Goal: Task Accomplishment & Management: Use online tool/utility

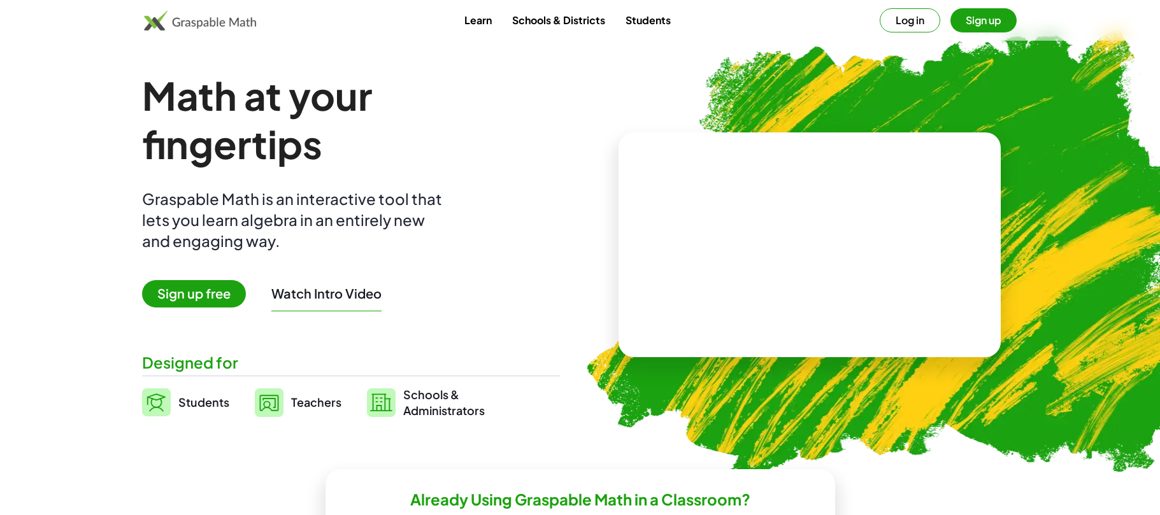
click at [296, 394] on link "Teachers" at bounding box center [298, 403] width 87 height 32
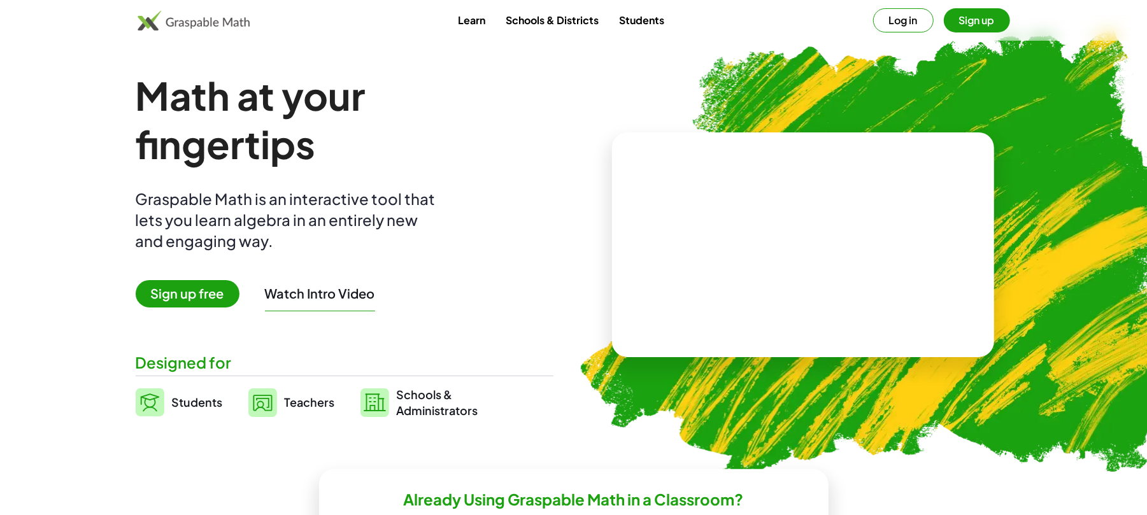
click at [296, 398] on span "Teachers" at bounding box center [310, 402] width 50 height 15
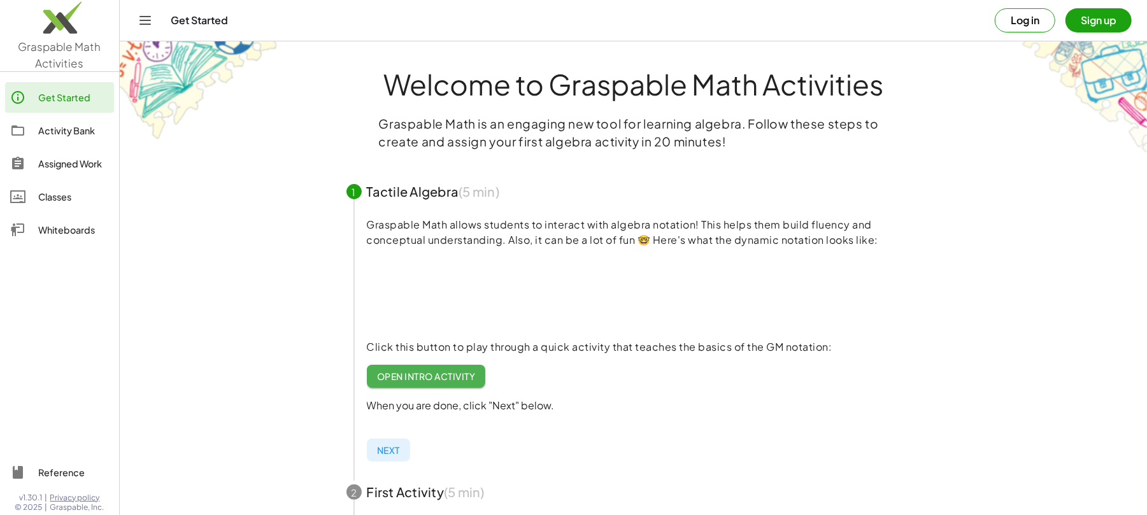
click at [82, 162] on div "Assigned Work" at bounding box center [73, 163] width 71 height 15
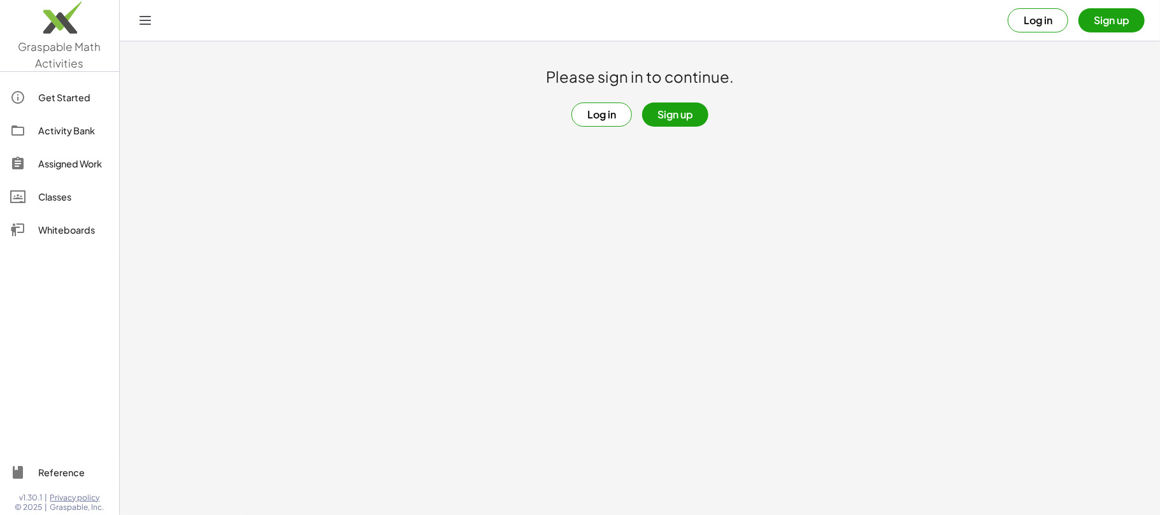
click at [608, 111] on button "Log in" at bounding box center [601, 115] width 61 height 24
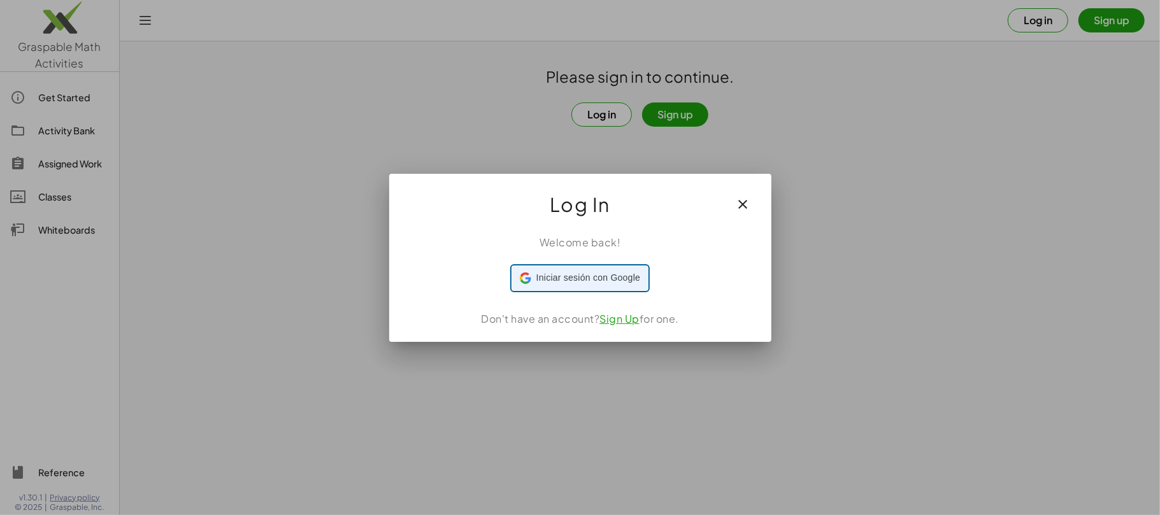
click at [591, 273] on span "Iniciar sesión con Google" at bounding box center [588, 277] width 104 height 13
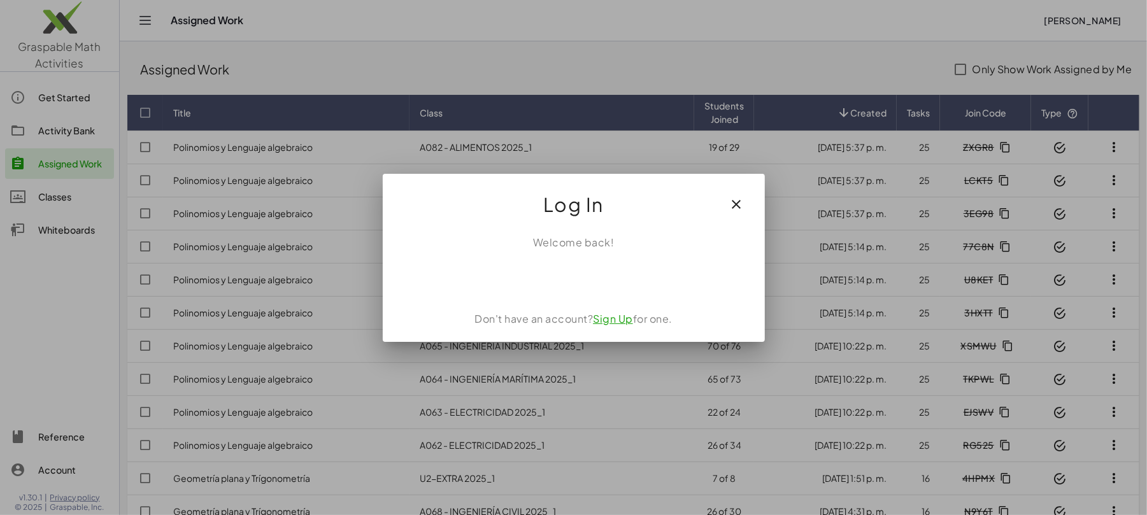
click at [740, 204] on icon "button" at bounding box center [736, 204] width 15 height 15
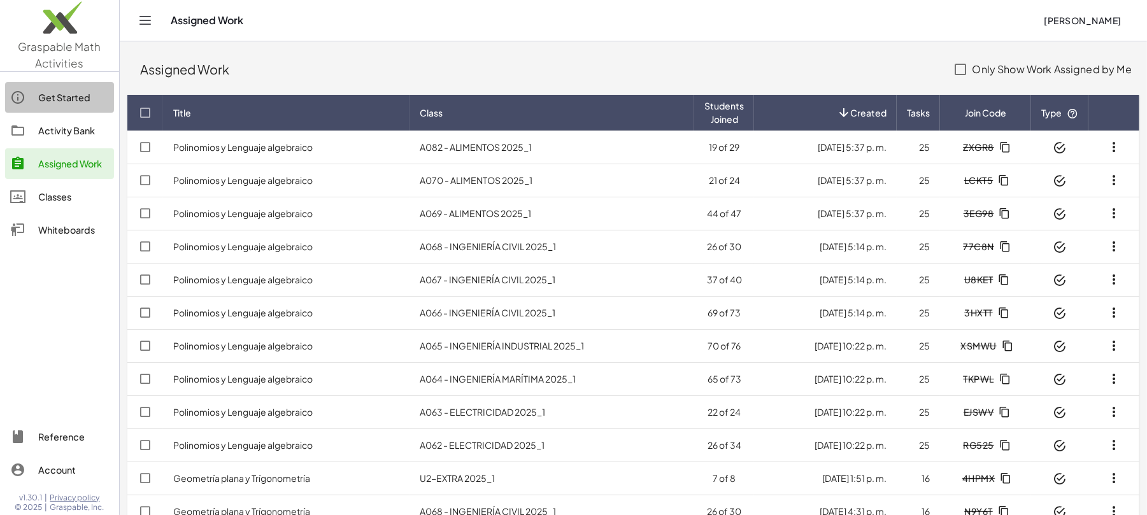
click at [80, 102] on div "Get Started" at bounding box center [73, 97] width 71 height 15
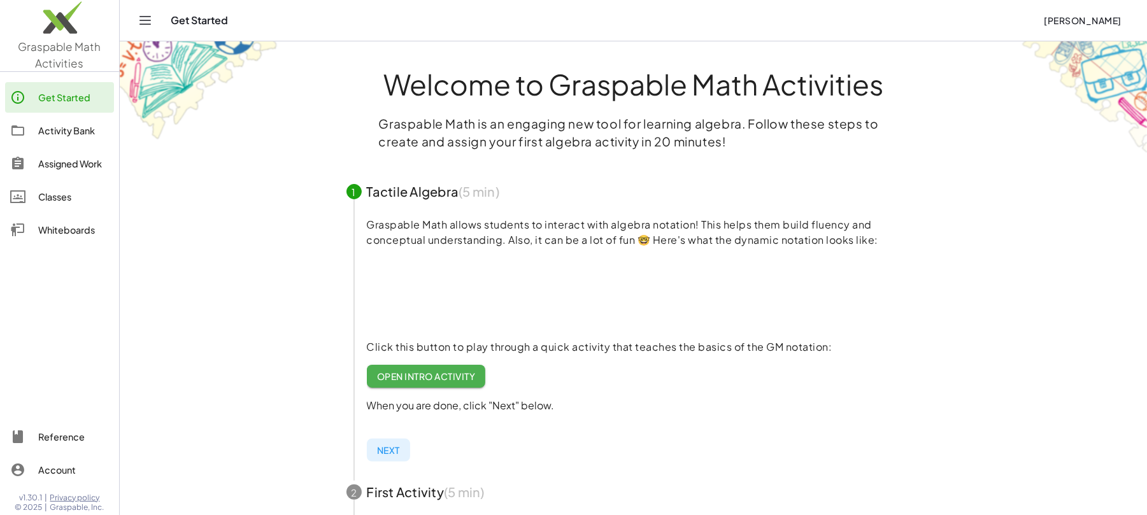
click at [49, 128] on div "Activity Bank" at bounding box center [73, 130] width 71 height 15
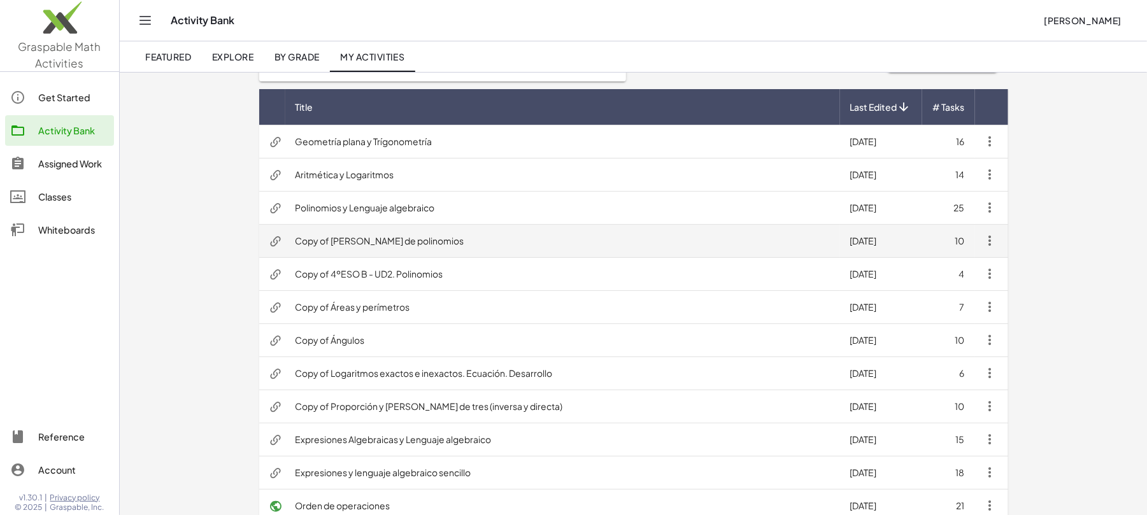
scroll to position [85, 0]
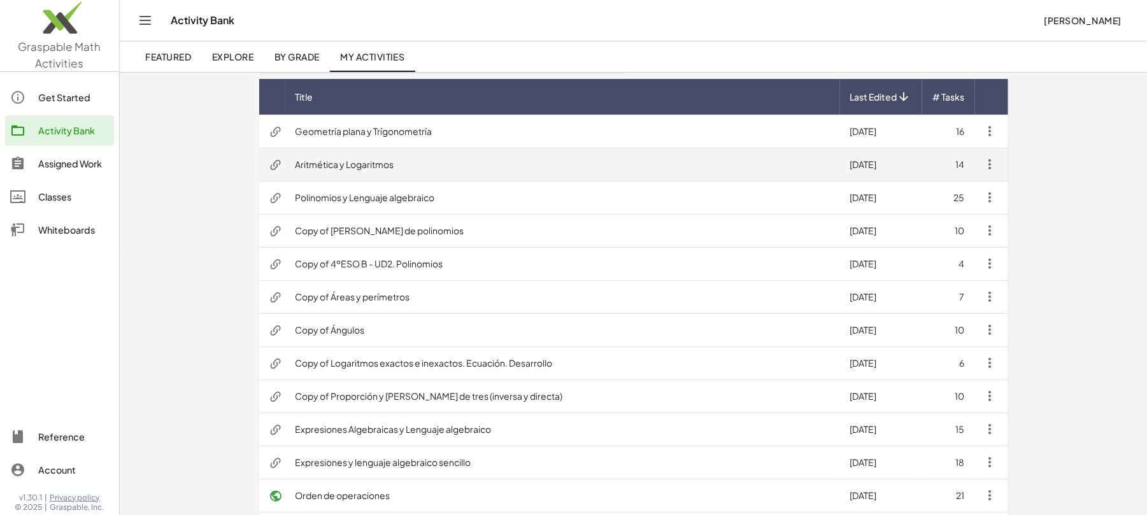
click at [520, 156] on td "Aritmética y Logaritmos" at bounding box center [562, 164] width 555 height 33
